Goal: Check status

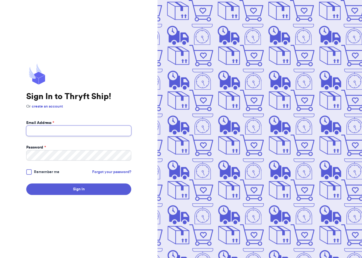
type input "[EMAIL_ADDRESS][DOMAIN_NAME]"
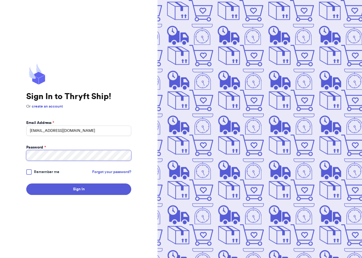
click at [79, 189] on button "Sign In" at bounding box center [78, 189] width 105 height 11
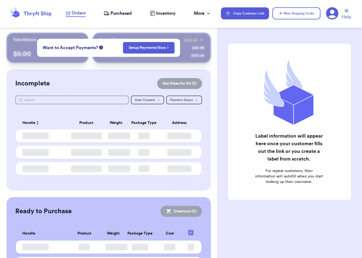
checkbox input "false"
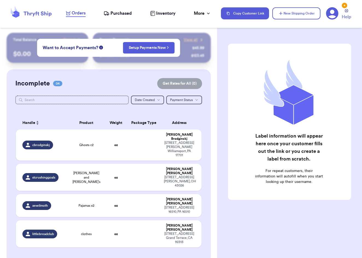
click at [122, 16] on span "Purchased" at bounding box center [120, 13] width 21 height 7
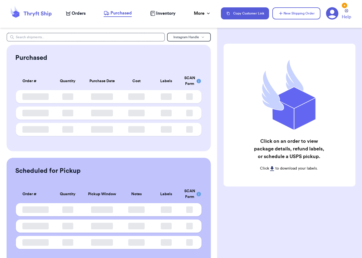
click at [122, 16] on span "Purchased" at bounding box center [120, 13] width 21 height 7
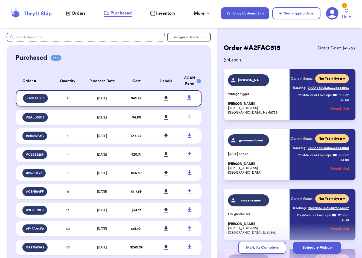
click at [167, 100] on icon at bounding box center [166, 98] width 4 height 5
